Goal: Navigation & Orientation: Find specific page/section

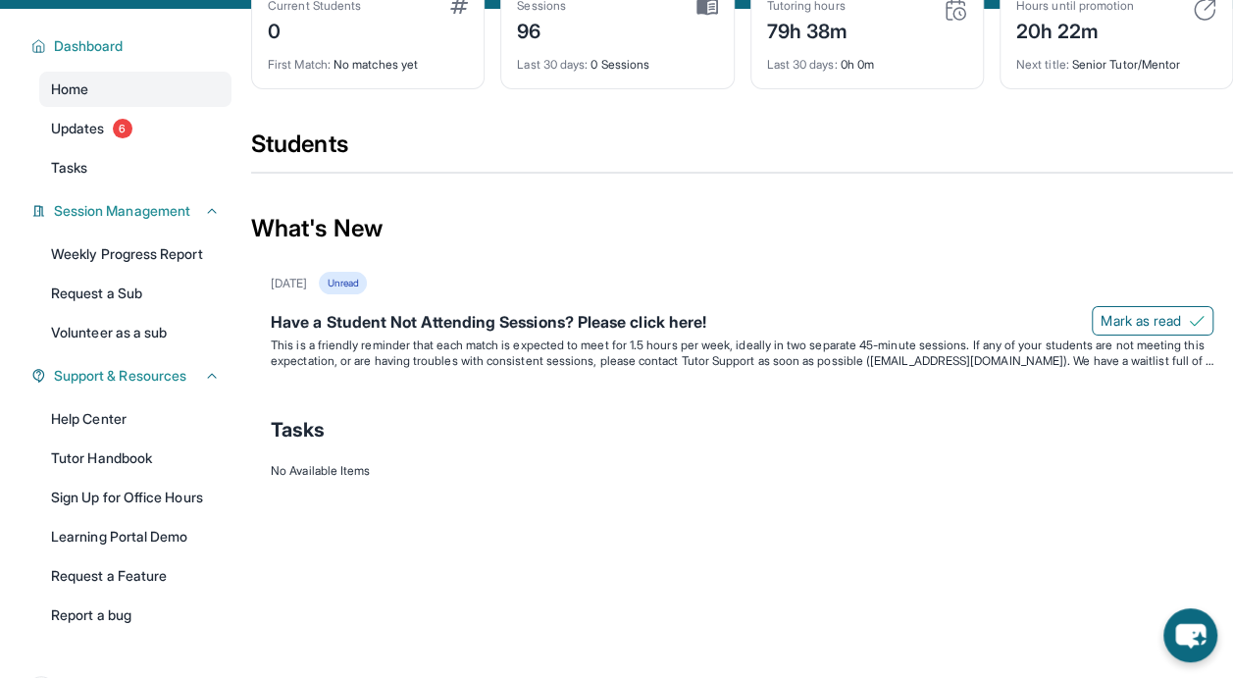
scroll to position [169, 0]
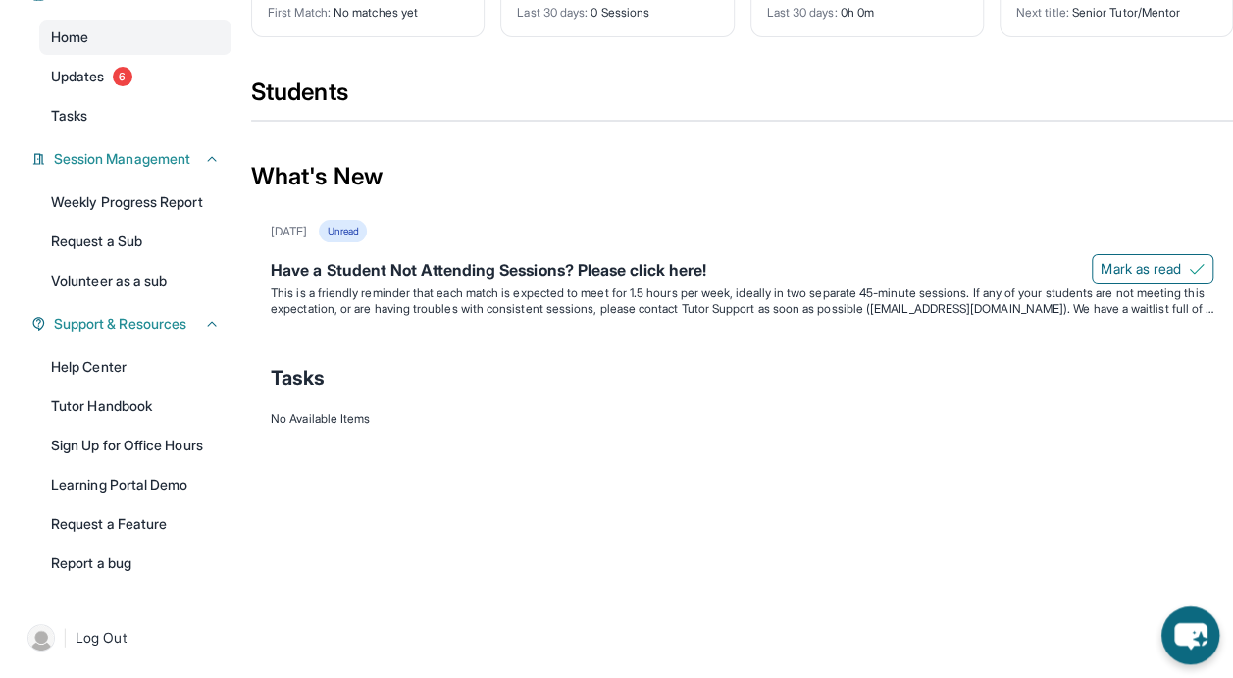
click at [1182, 644] on icon "chat-button" at bounding box center [1190, 636] width 32 height 26
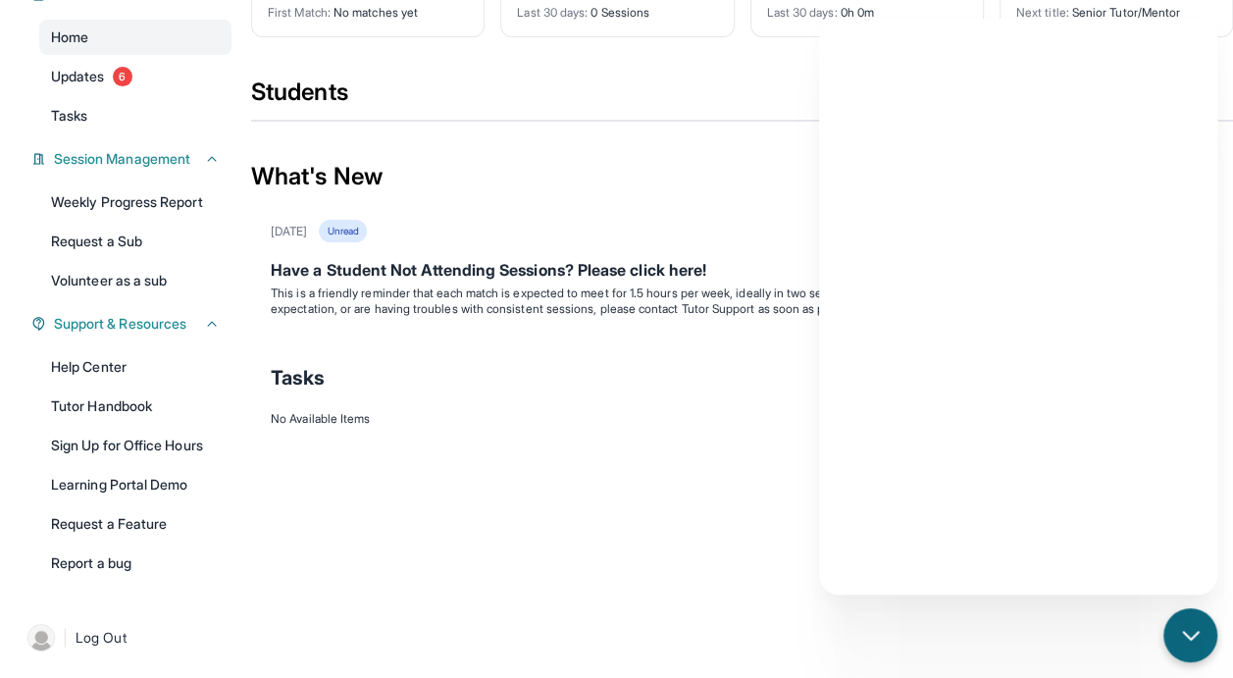
scroll to position [0, 0]
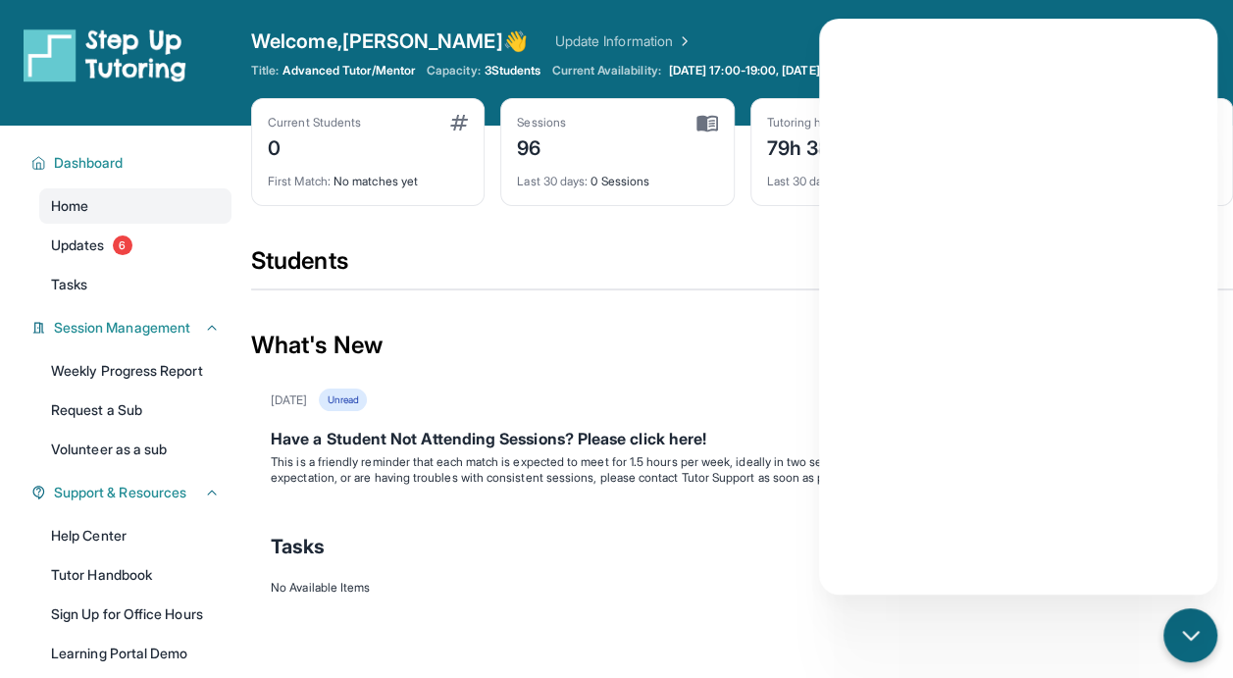
click at [99, 238] on span "Updates" at bounding box center [78, 245] width 54 height 20
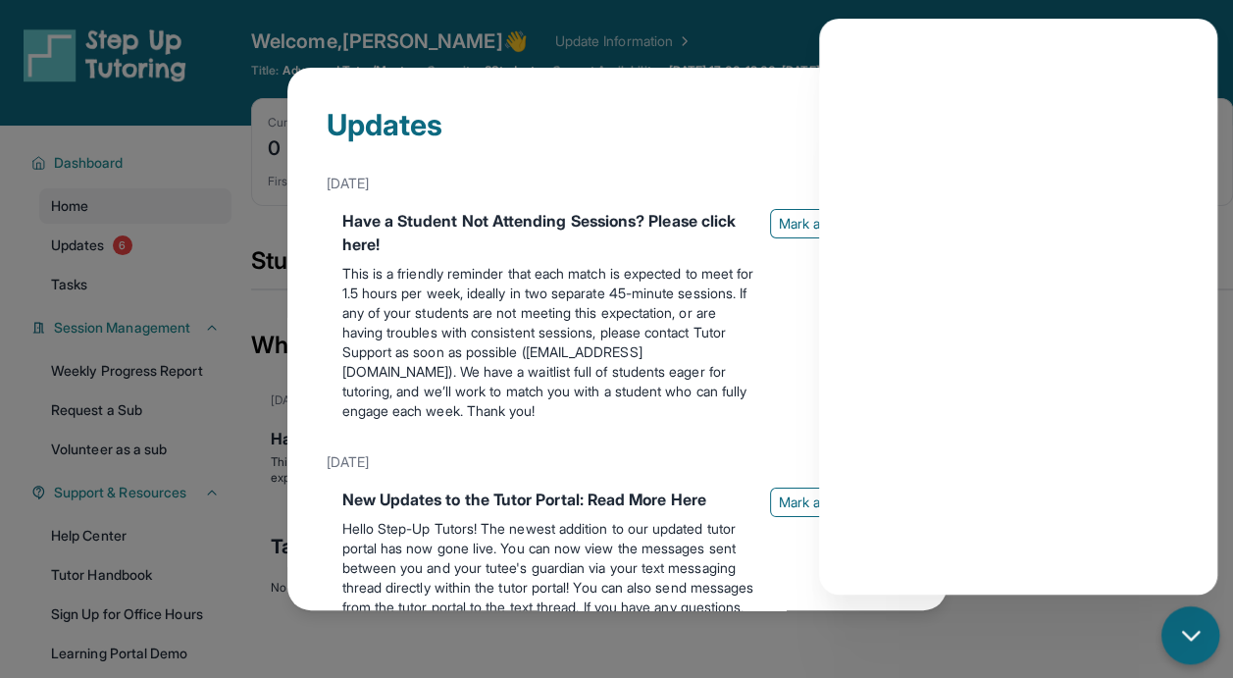
click at [1189, 628] on icon "chat-button" at bounding box center [1190, 635] width 25 height 25
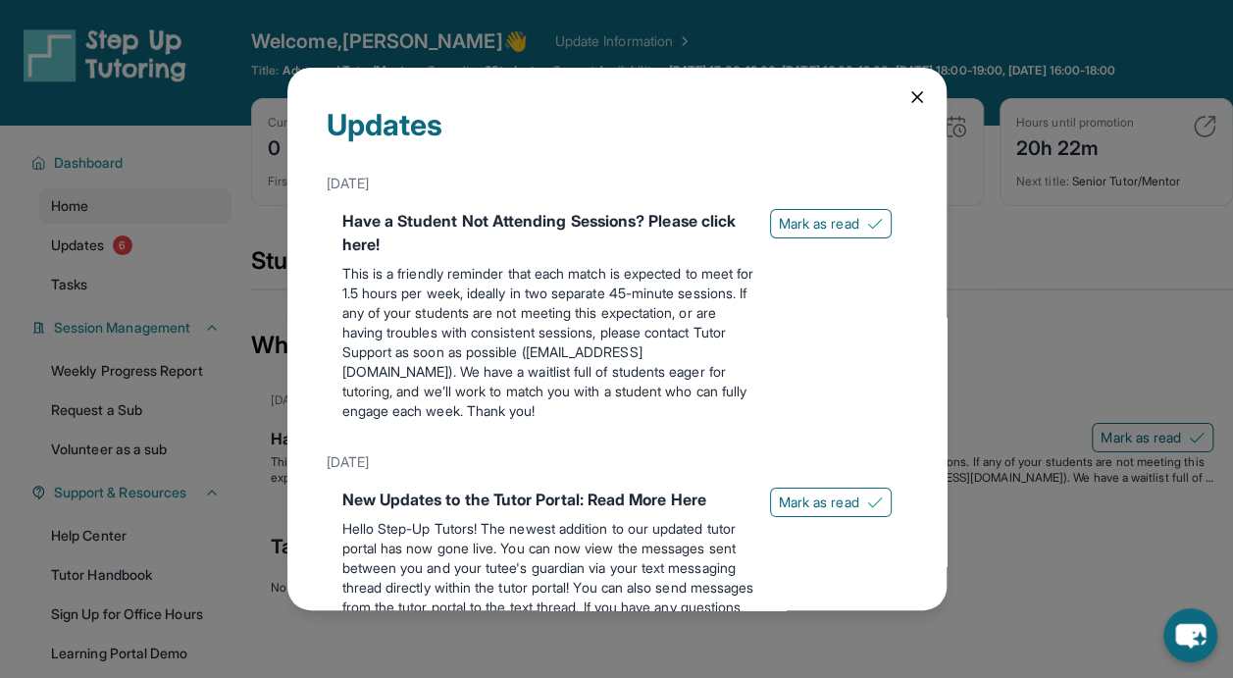
click at [907, 103] on icon at bounding box center [917, 97] width 20 height 20
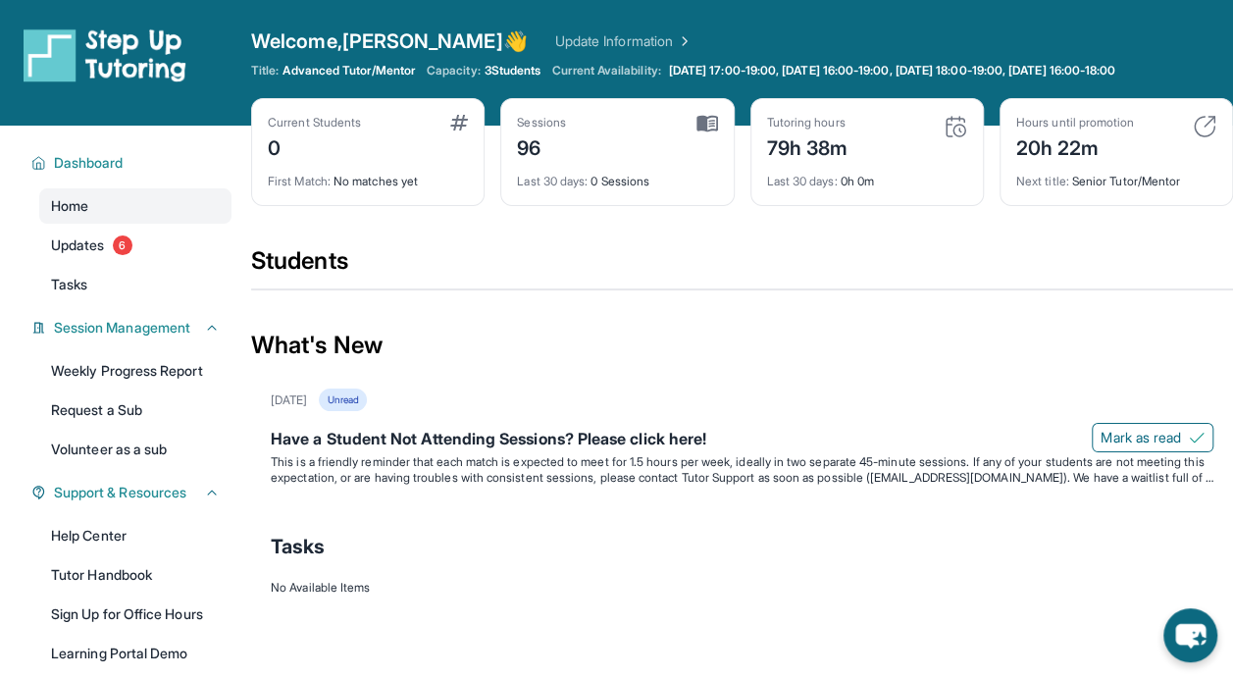
click at [573, 39] on link "Update Information" at bounding box center [623, 41] width 137 height 20
click at [84, 243] on span "Updates" at bounding box center [78, 245] width 54 height 20
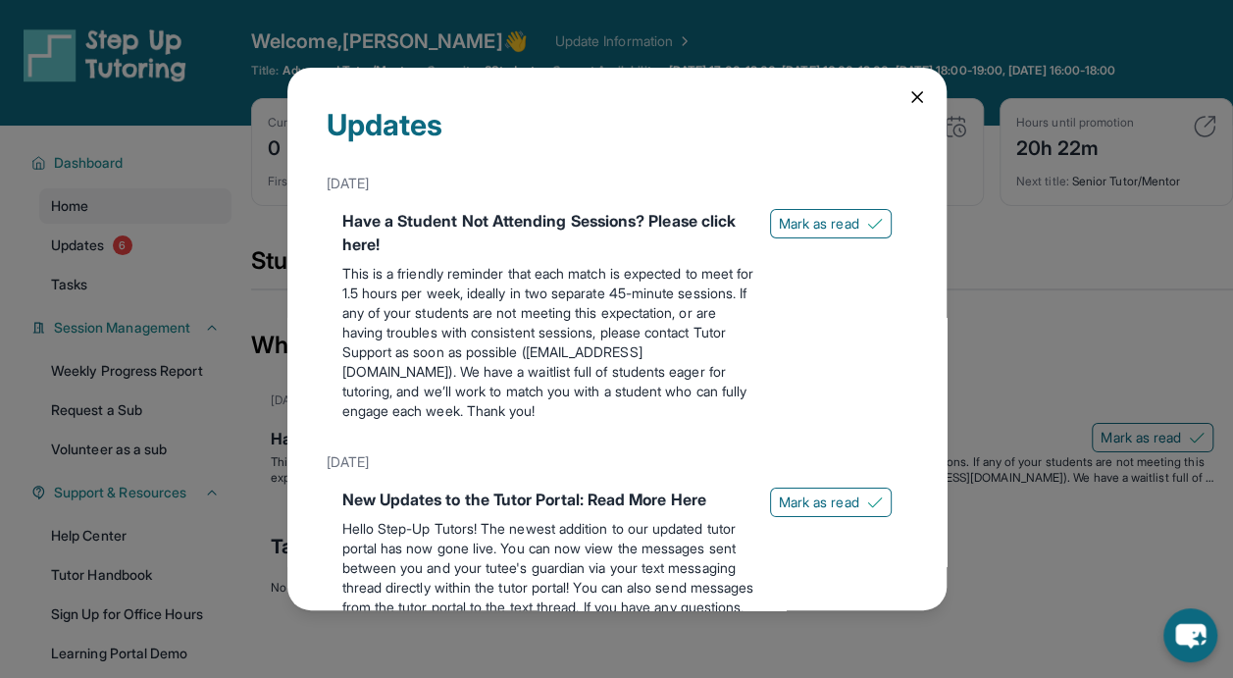
click at [907, 104] on icon at bounding box center [917, 97] width 20 height 20
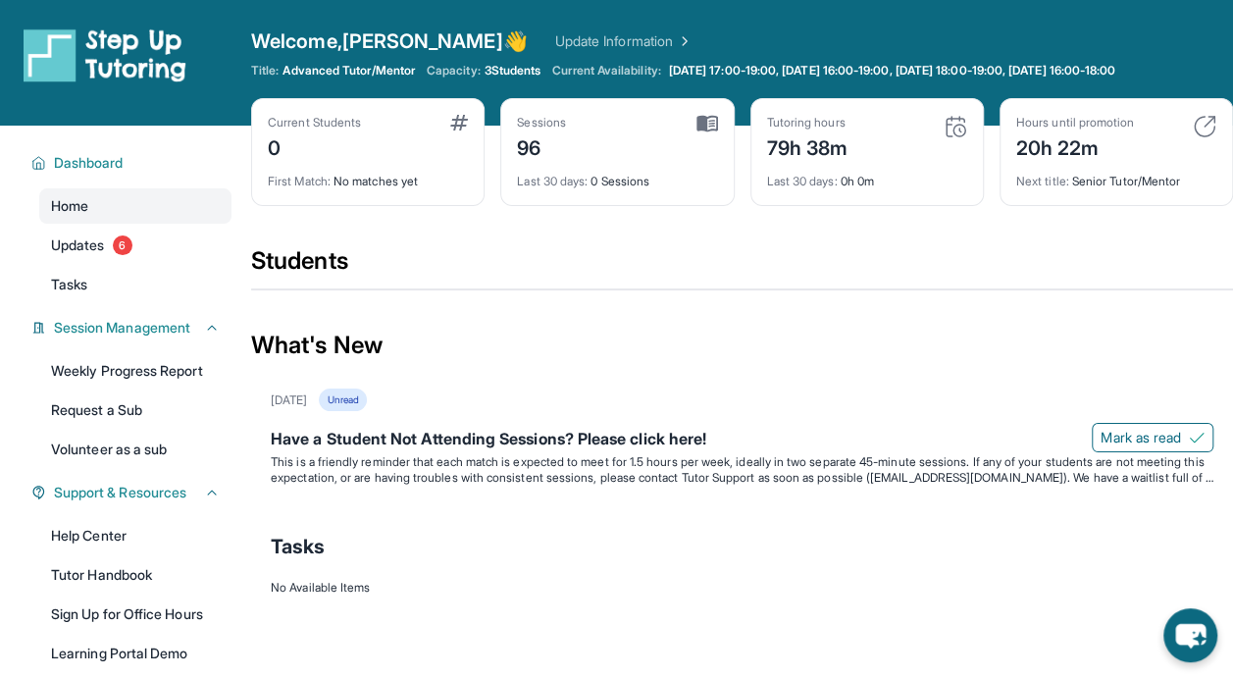
scroll to position [169, 0]
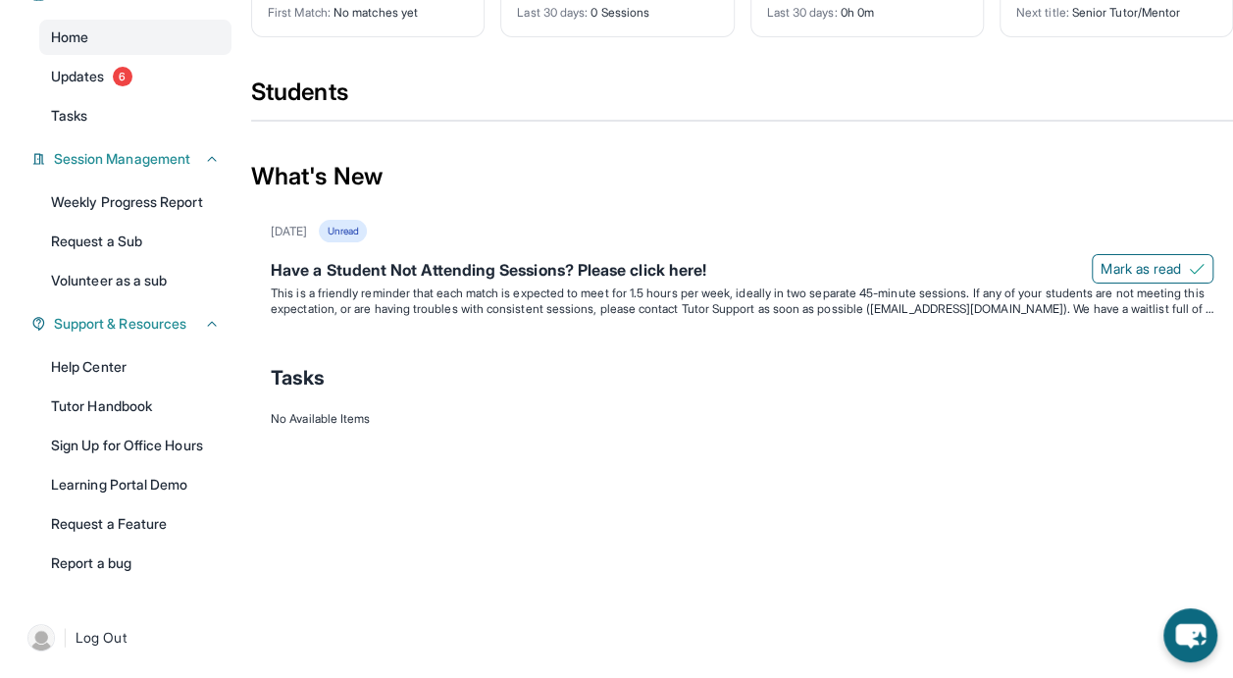
click at [132, 410] on link "Tutor Handbook" at bounding box center [135, 405] width 192 height 35
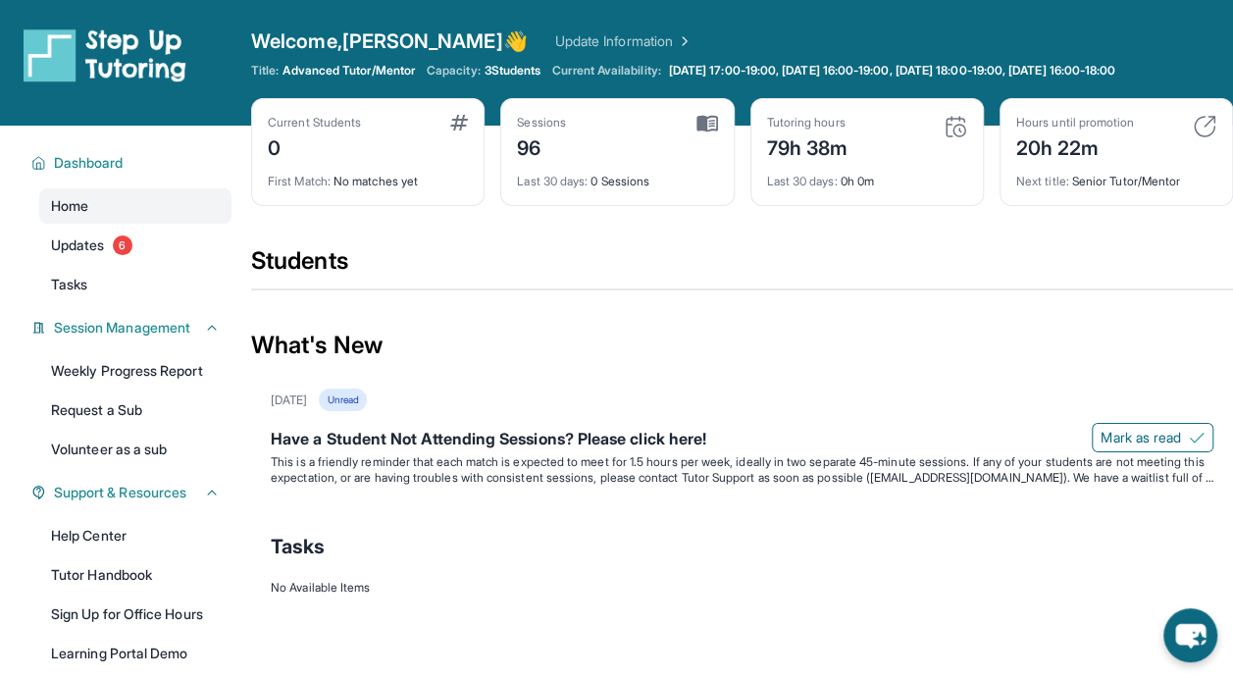
click at [53, 169] on button "Dashboard" at bounding box center [133, 163] width 174 height 20
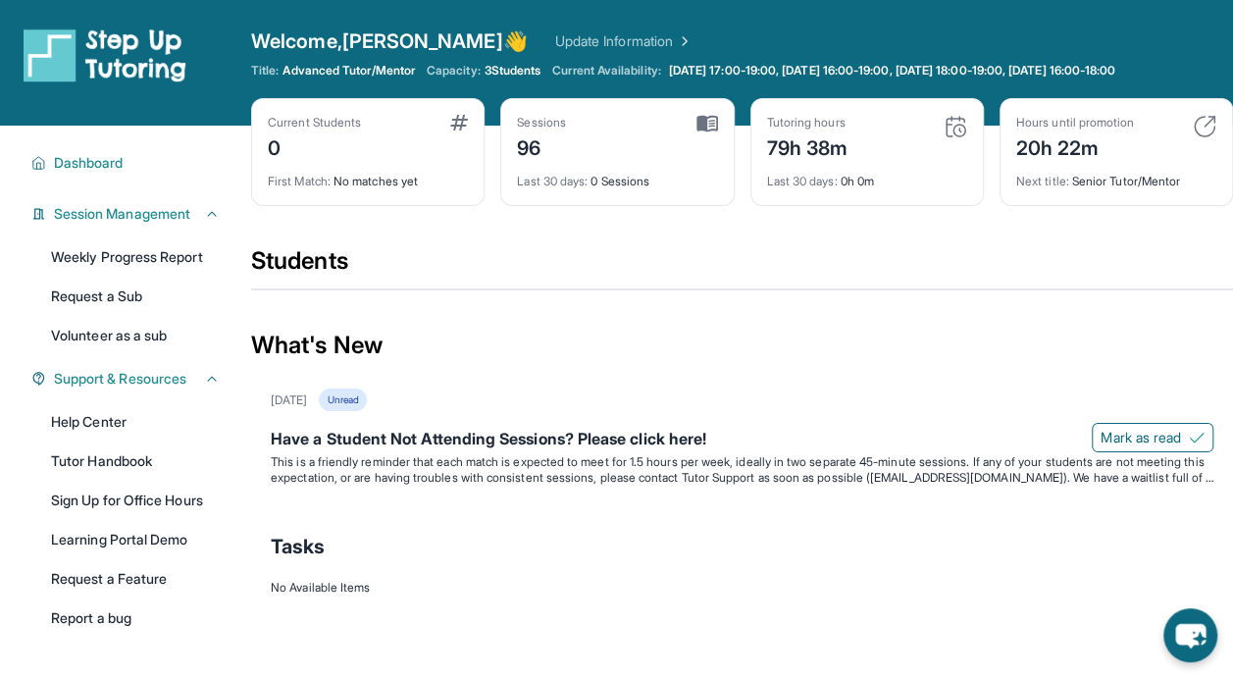
click at [123, 212] on span "Session Management" at bounding box center [122, 214] width 136 height 20
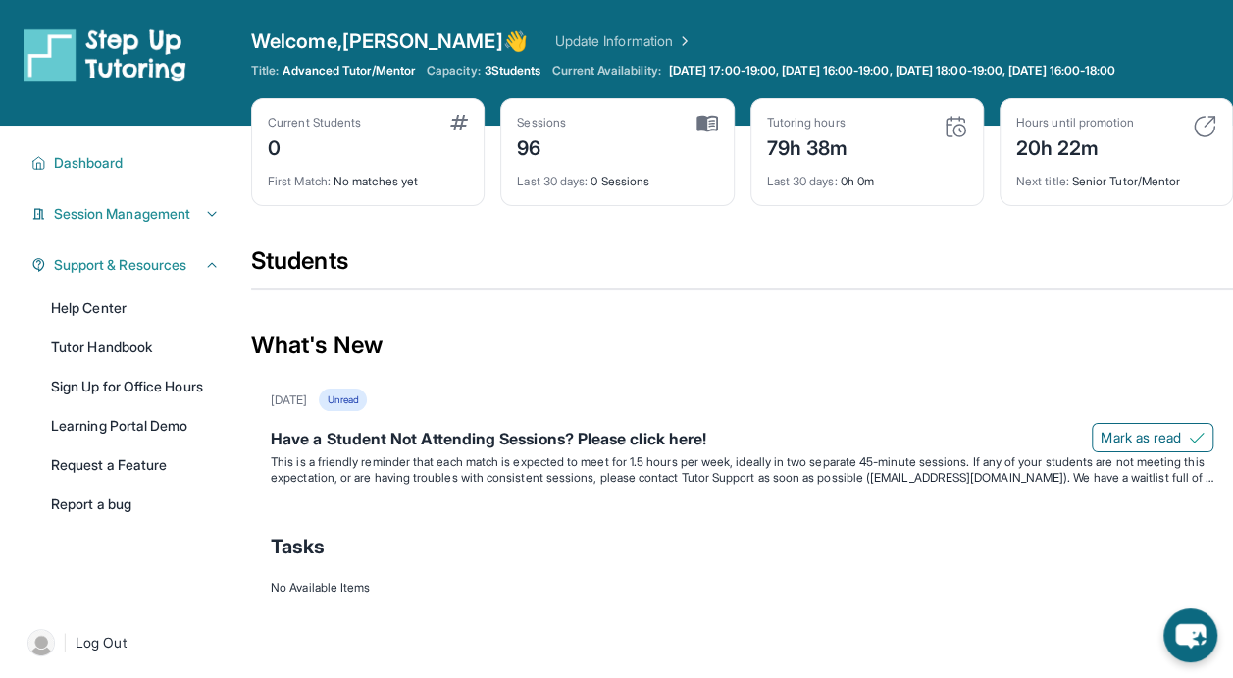
click at [123, 212] on span "Session Management" at bounding box center [122, 214] width 136 height 20
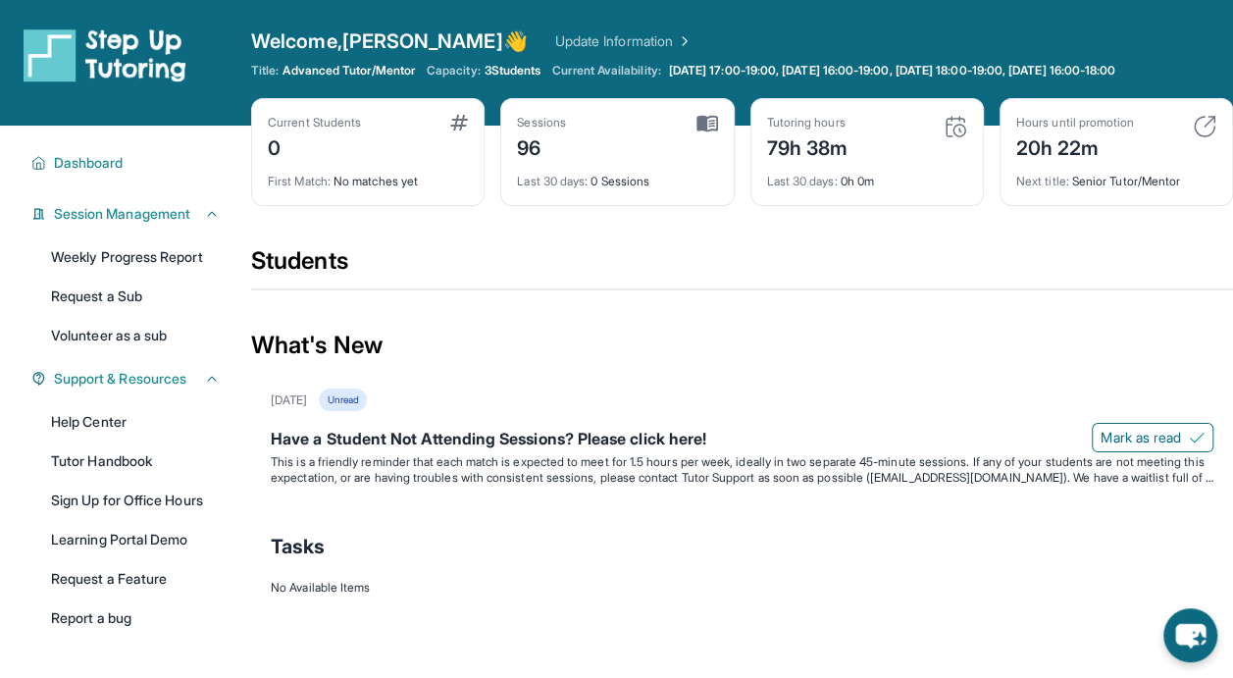
click at [118, 221] on span "Session Management" at bounding box center [122, 214] width 136 height 20
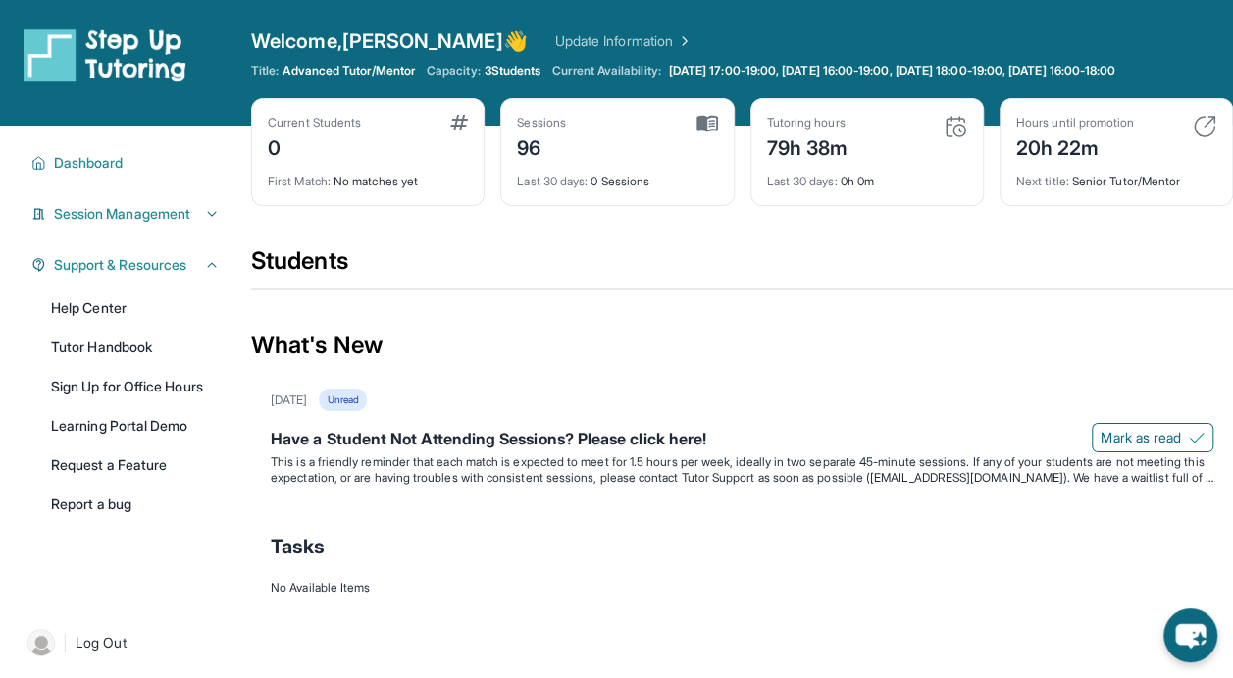
click at [118, 336] on link "Tutor Handbook" at bounding box center [135, 347] width 192 height 35
